Goal: Navigation & Orientation: Find specific page/section

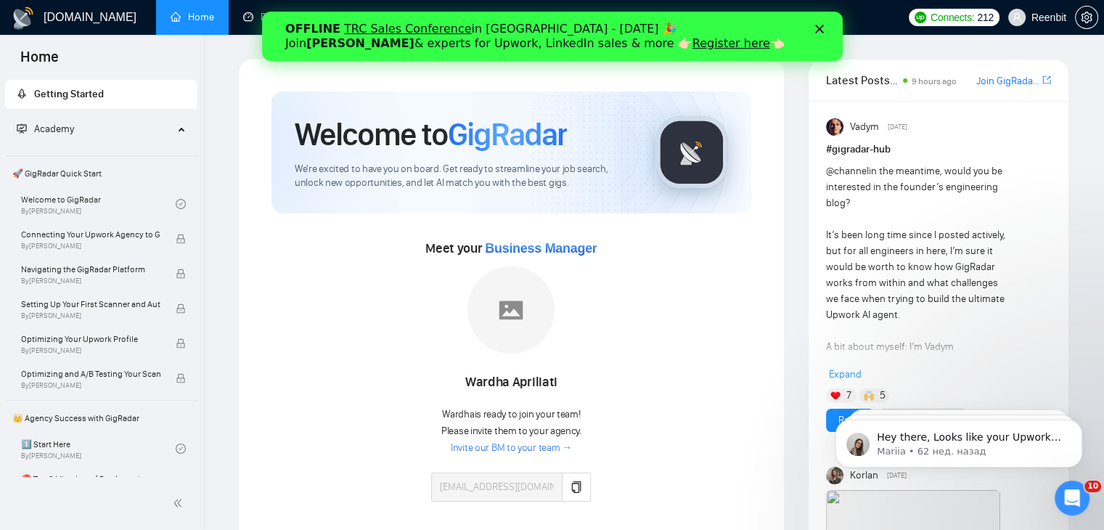
click at [524, 377] on div "Wardha Apriliati" at bounding box center [511, 382] width 160 height 25
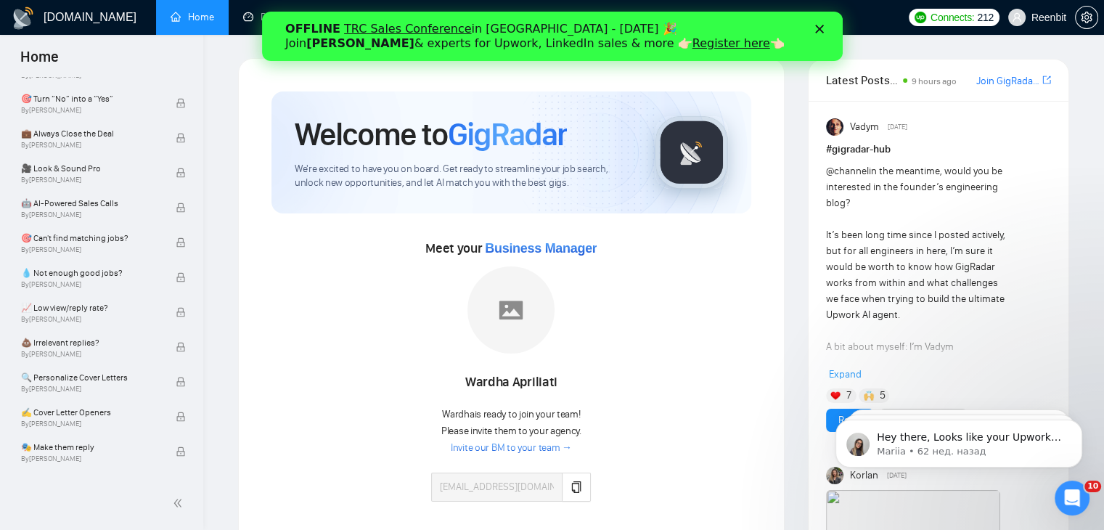
scroll to position [798, 0]
click at [819, 28] on polygon "Закрыть" at bounding box center [818, 29] width 9 height 9
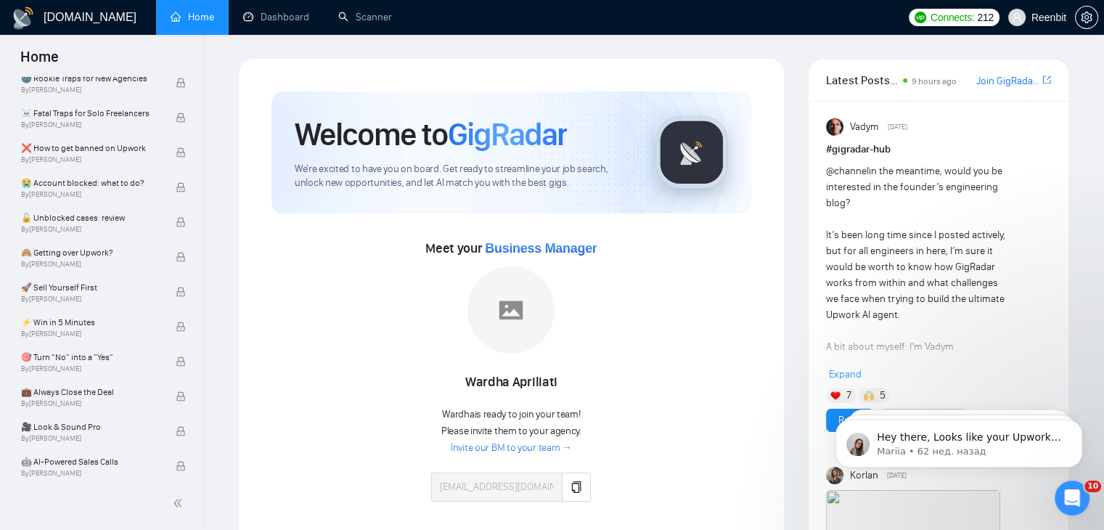
scroll to position [145, 0]
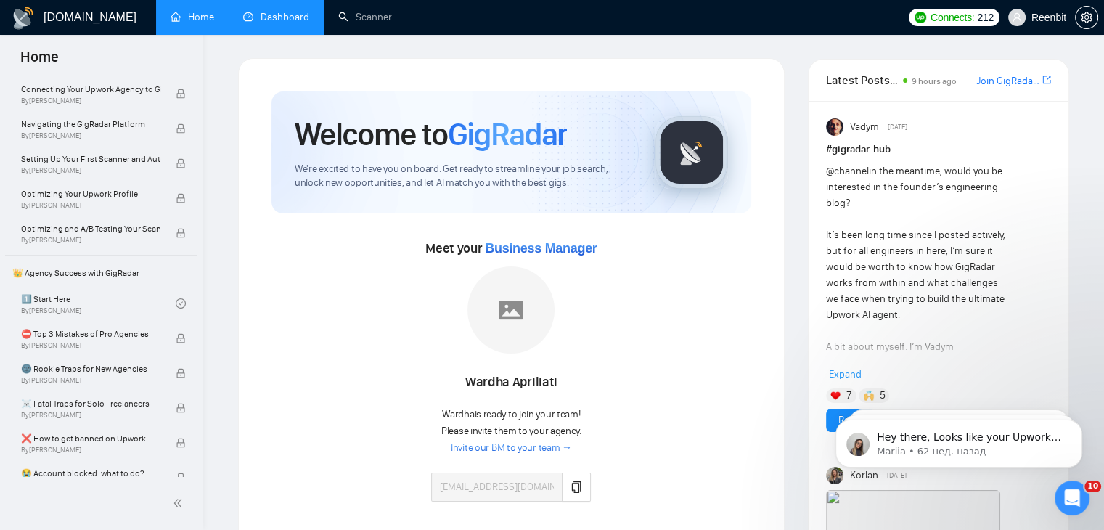
click at [303, 11] on link "Dashboard" at bounding box center [276, 17] width 66 height 12
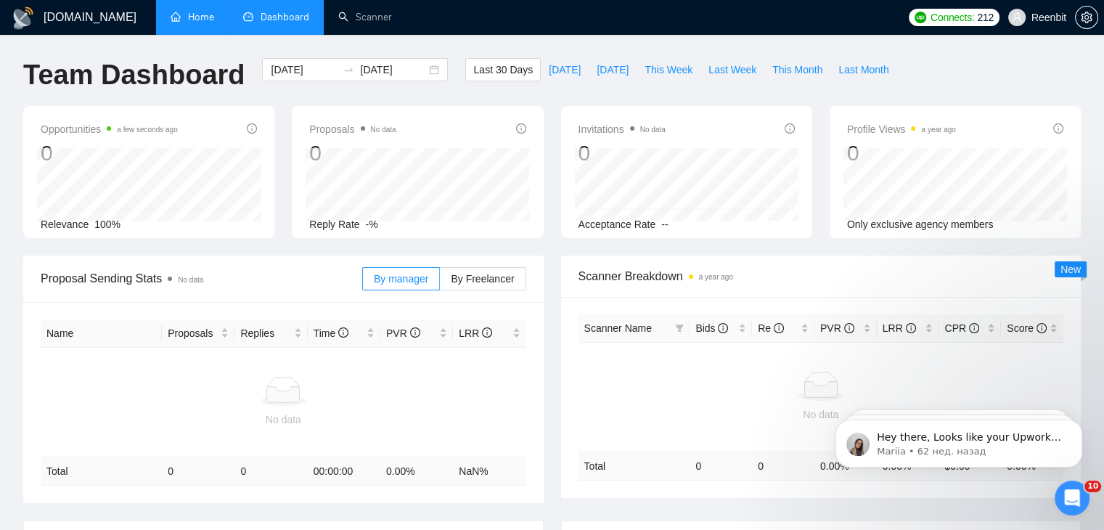
click at [204, 21] on link "Home" at bounding box center [193, 17] width 44 height 12
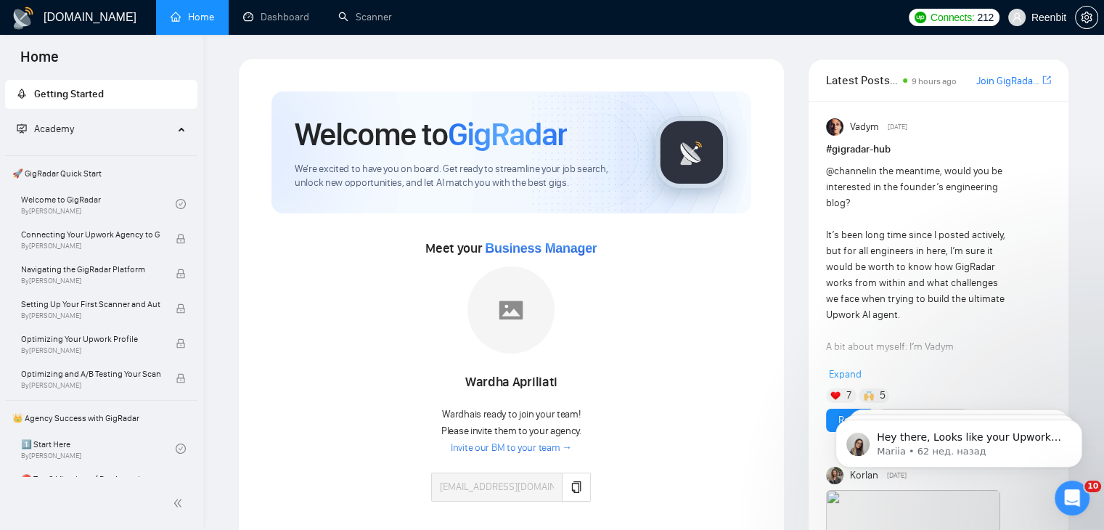
click at [134, 94] on span "Getting Started" at bounding box center [101, 94] width 169 height 29
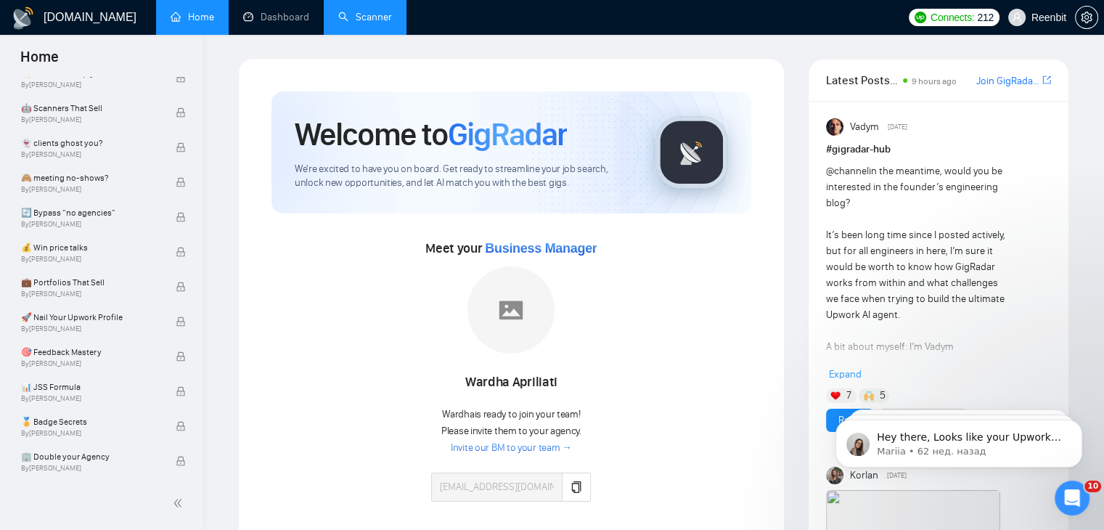
click at [356, 11] on link "Scanner" at bounding box center [365, 17] width 54 height 12
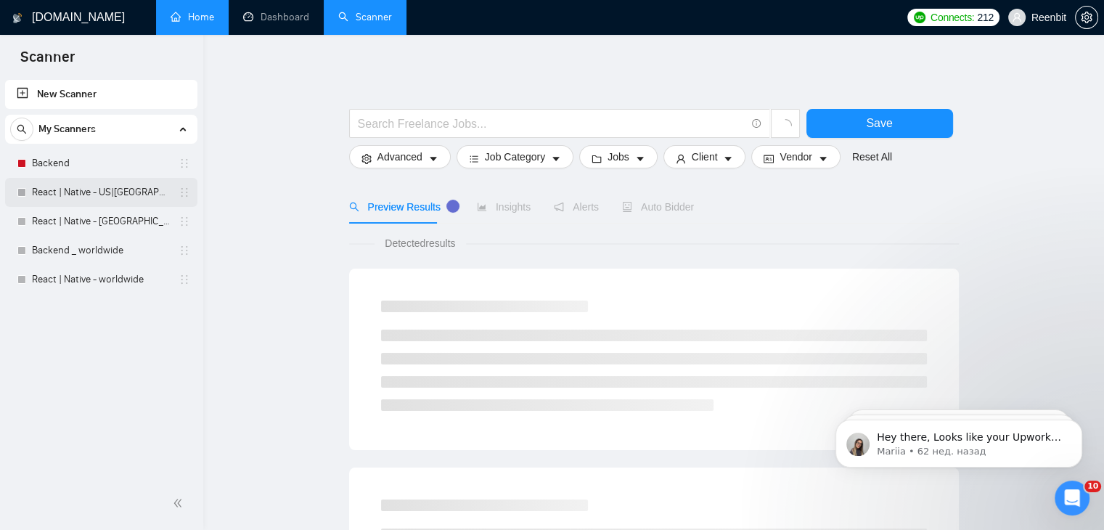
click at [80, 187] on link "React | Native - US|CA" at bounding box center [101, 192] width 138 height 29
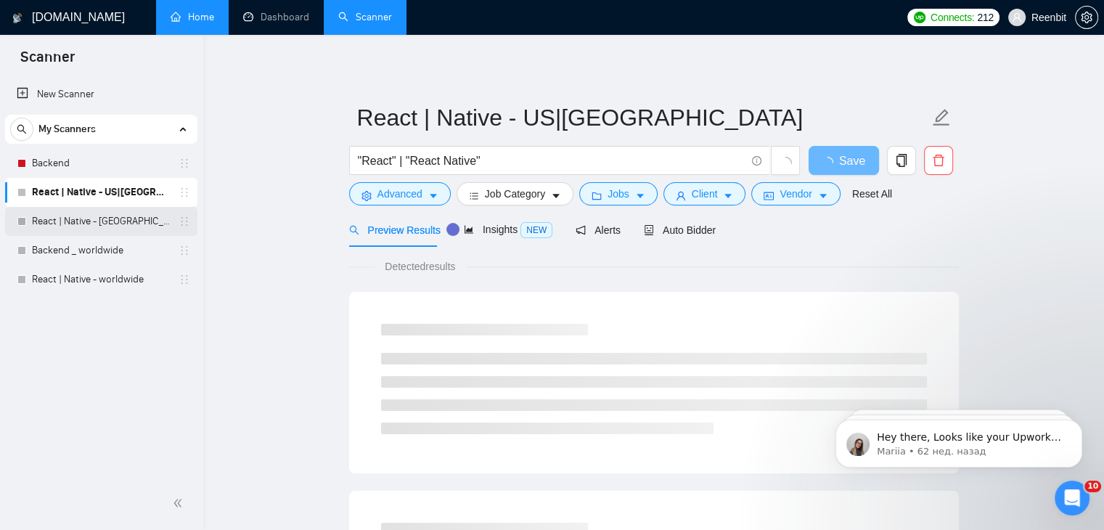
click at [66, 214] on link "React | Native - UK" at bounding box center [101, 221] width 138 height 29
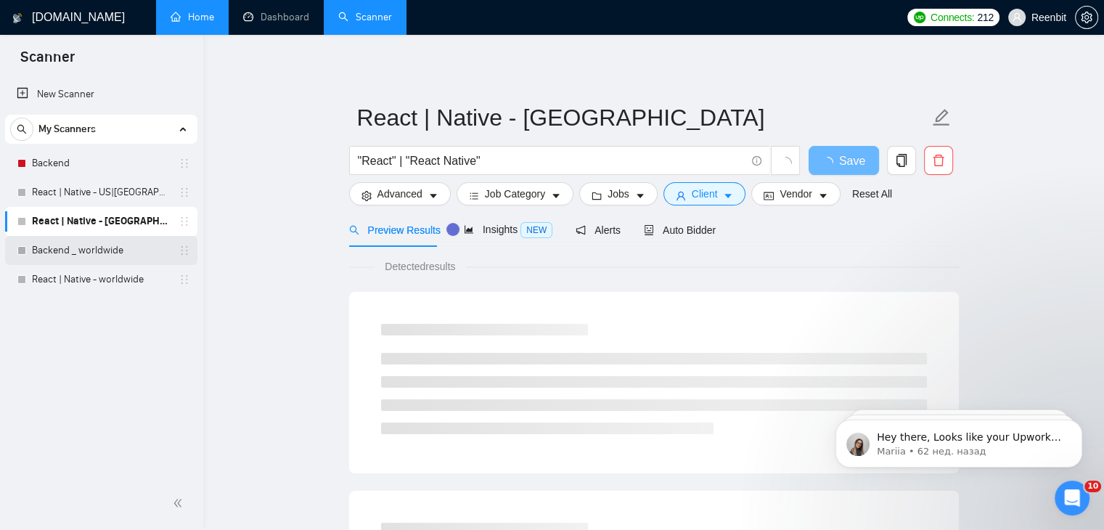
click at [110, 247] on link "Backend _ worldwide" at bounding box center [101, 250] width 138 height 29
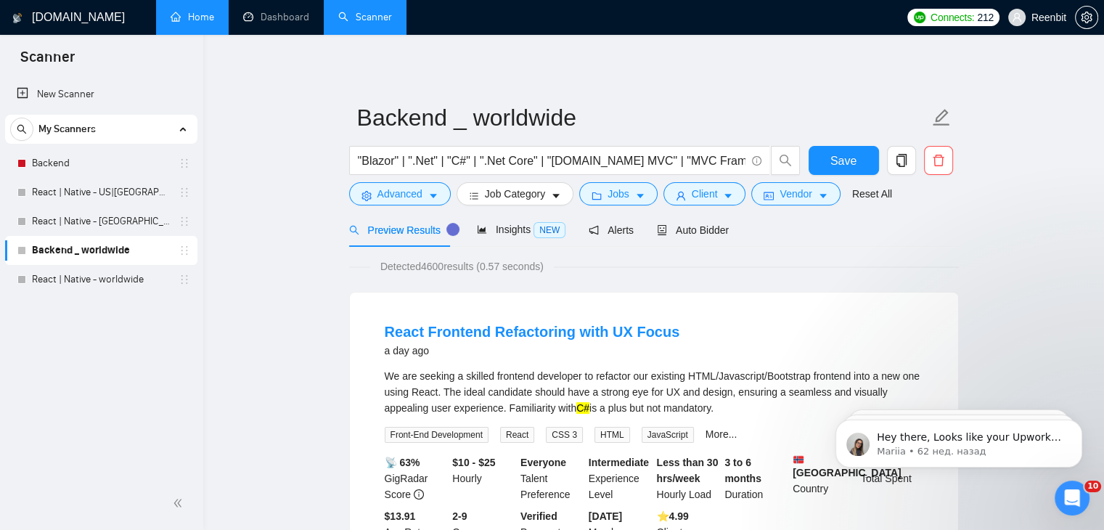
click at [75, 17] on h1 "[DOMAIN_NAME]" at bounding box center [78, 17] width 93 height 35
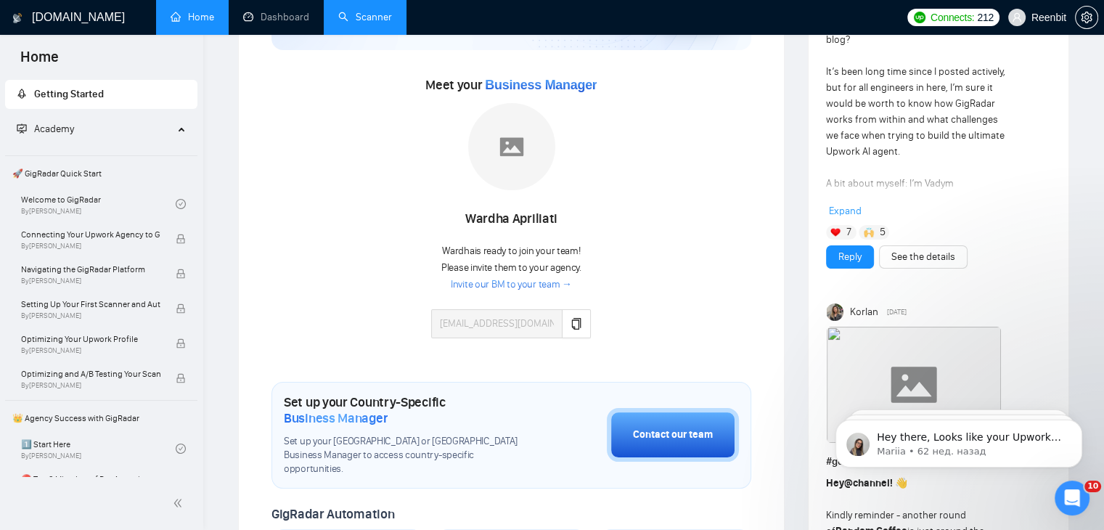
scroll to position [73, 0]
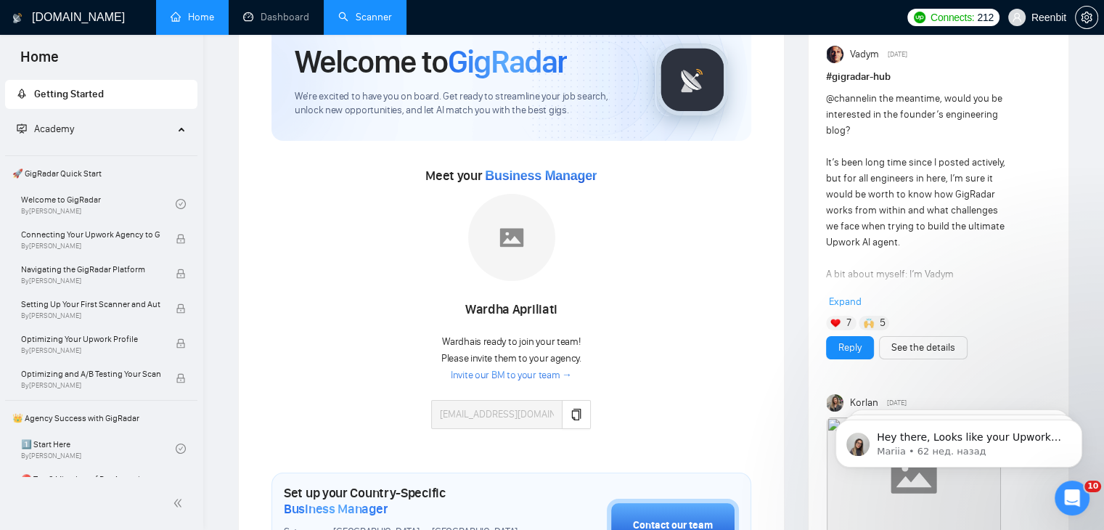
click at [514, 308] on div "Wardha Apriliati" at bounding box center [511, 310] width 160 height 25
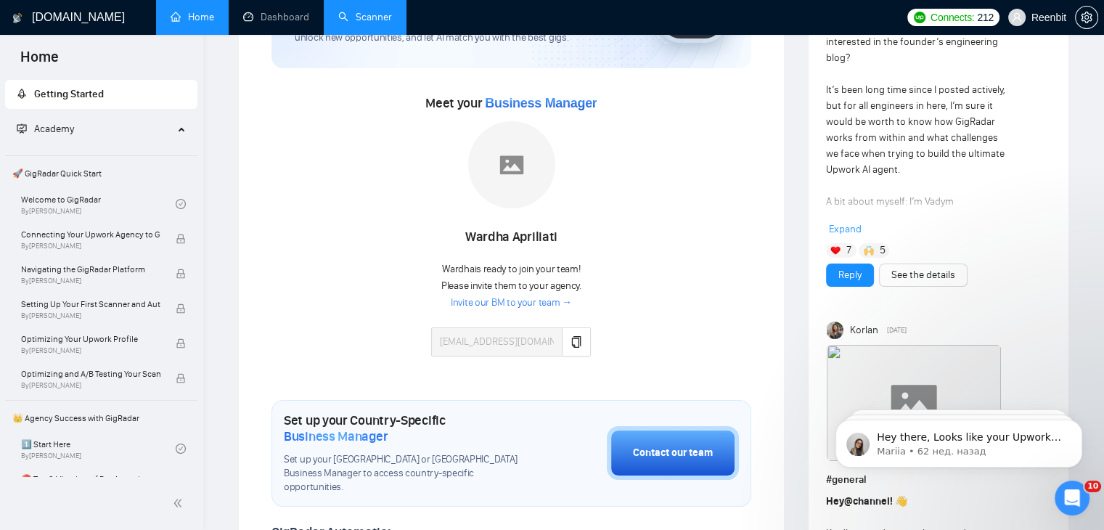
scroll to position [0, 0]
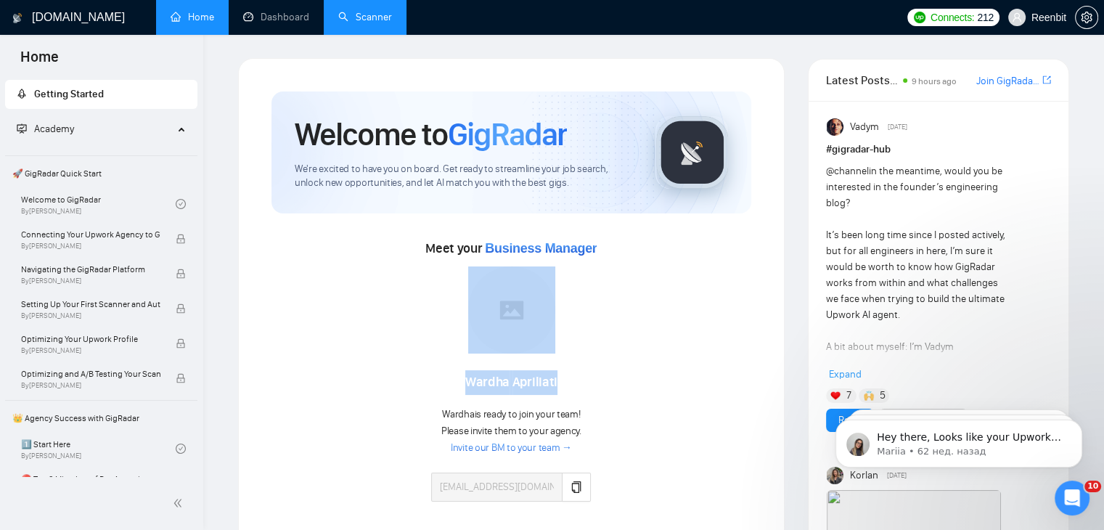
drag, startPoint x: 584, startPoint y: 384, endPoint x: 411, endPoint y: 381, distance: 172.8
click at [411, 381] on div "Meet your Business Manager Wardha Apriliati Wardha is ready to join your team! …" at bounding box center [511, 376] width 480 height 279
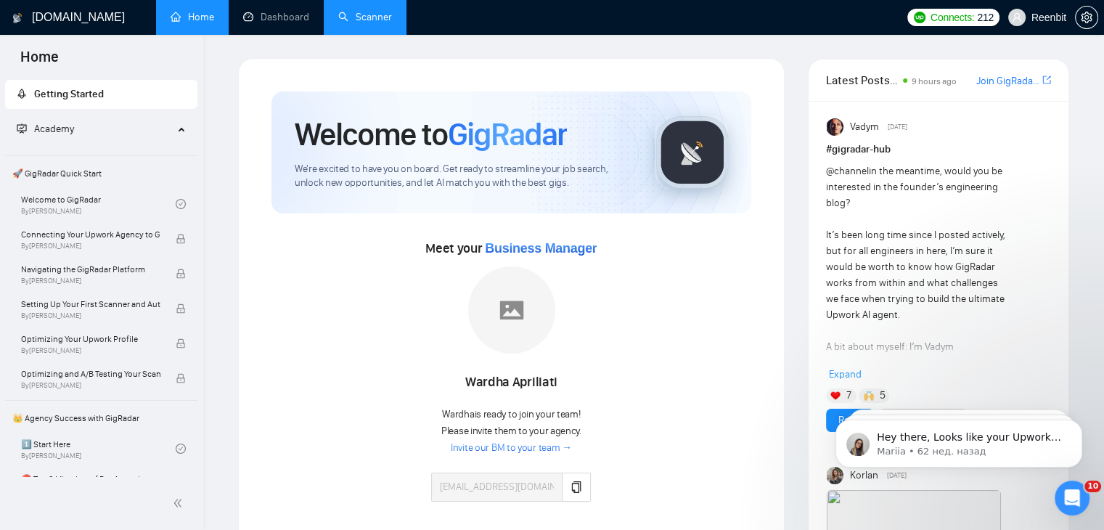
click at [679, 332] on div "Meet your Business Manager Wardha Apriliati Wardha is ready to join your team! …" at bounding box center [511, 376] width 480 height 279
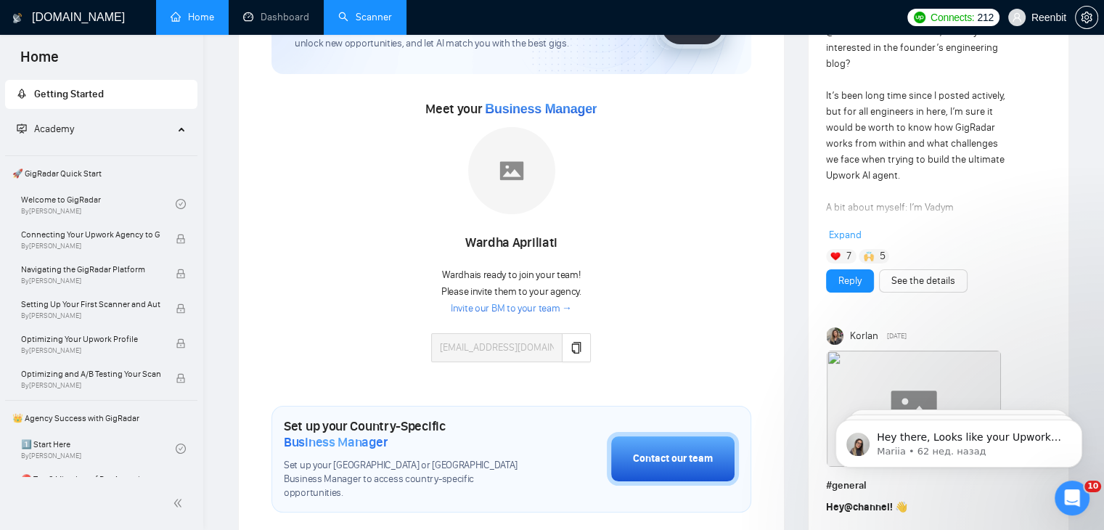
scroll to position [145, 0]
